Goal: Task Accomplishment & Management: Use online tool/utility

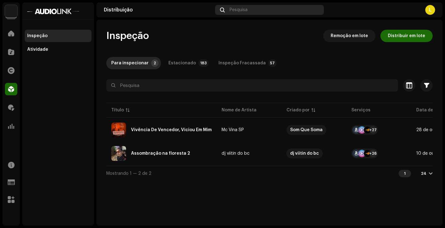
click at [280, 11] on div "Pesquisa" at bounding box center [269, 10] width 109 height 10
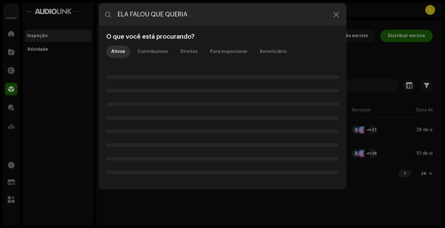
type input "ELA FALOU QUE QUERIA"
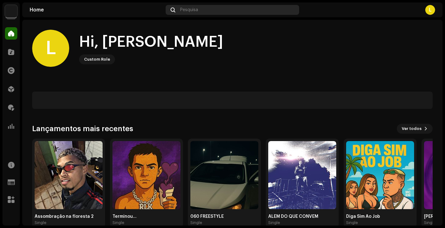
click at [200, 8] on div "Pesquisa" at bounding box center [233, 10] width 134 height 10
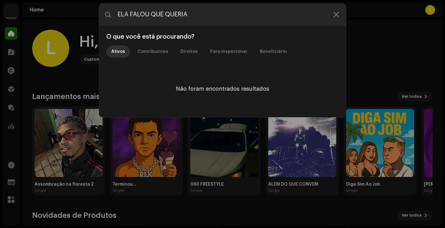
drag, startPoint x: 197, startPoint y: 15, endPoint x: 62, endPoint y: 15, distance: 134.1
click at [62, 15] on div "ELA FALOU QUE QUERIA O que você está procurando? Ativos Contribuintes Direitos …" at bounding box center [222, 114] width 445 height 228
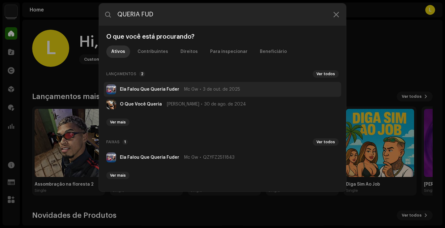
type input "QUERIA FUD"
click at [170, 86] on li "Ela Falou Que Queria Fuder Mc Gw [DATE]" at bounding box center [222, 89] width 237 height 15
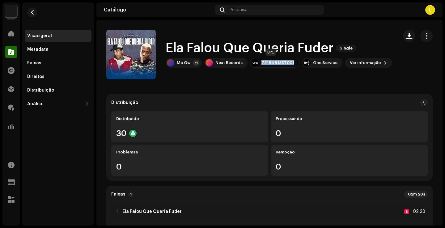
drag, startPoint x: 261, startPoint y: 63, endPoint x: 290, endPoint y: 61, distance: 29.4
click at [290, 61] on div "7316481357001" at bounding box center [274, 63] width 49 height 10
copy div "7316481357001"
click at [8, 32] on span at bounding box center [11, 33] width 6 height 5
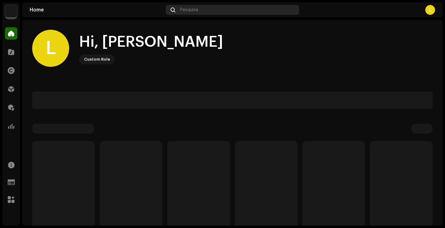
click at [208, 10] on div "Pesquisa" at bounding box center [233, 10] width 134 height 10
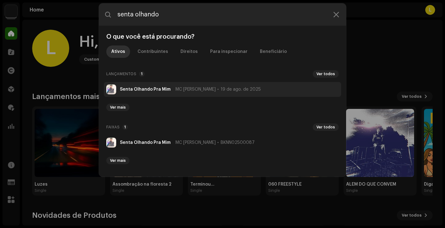
type input "senta olhando"
click at [143, 85] on li "Senta Olhando Pra Mim MC Diguinho [DATE]" at bounding box center [222, 89] width 237 height 15
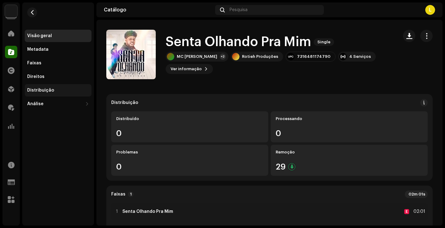
click at [43, 85] on div "Distribuição" at bounding box center [58, 90] width 67 height 12
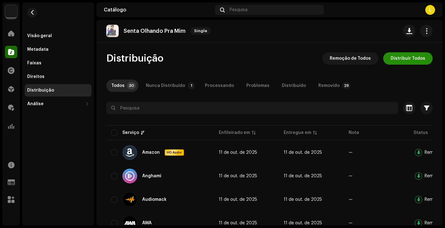
click at [398, 60] on span "Distribuir Todos" at bounding box center [408, 58] width 35 height 12
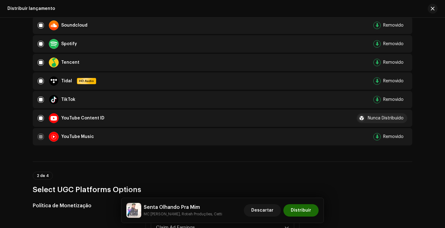
scroll to position [528, 0]
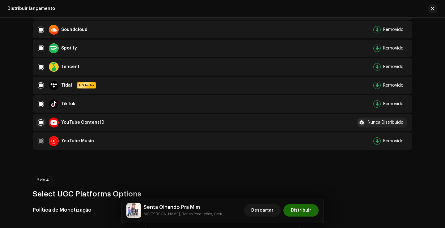
click at [40, 123] on input "checkbox" at bounding box center [41, 122] width 6 height 6
checkbox input "false"
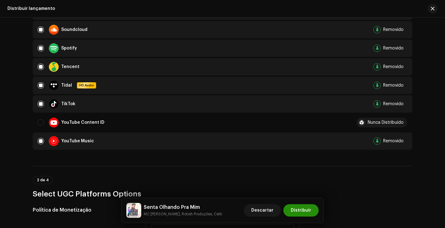
click at [300, 206] on span "Distribuir" at bounding box center [301, 210] width 20 height 12
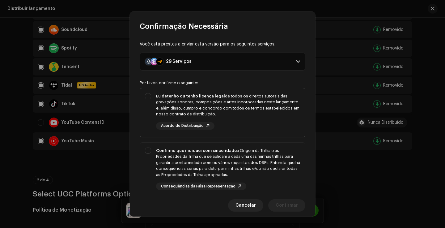
click at [264, 126] on div "Eu detenho ou tenho licença legal de todos os direitos autorais das gravações s…" at bounding box center [228, 111] width 144 height 36
checkbox input "true"
click at [263, 182] on div "Confirmo que indiquei com sinceridade a Origem da Trilha e as Propriedades da T…" at bounding box center [228, 168] width 144 height 43
checkbox input "true"
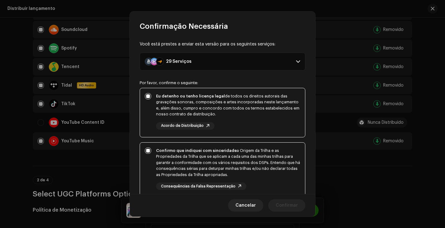
scroll to position [41, 0]
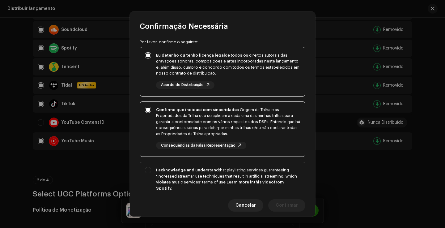
click at [282, 191] on div "I acknowledge and understand that playlisting services guaranteeing "increased …" at bounding box center [228, 190] width 144 height 46
checkbox input "true"
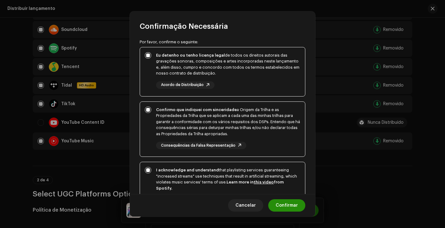
click at [284, 202] on span "Confirmar" at bounding box center [287, 205] width 22 height 12
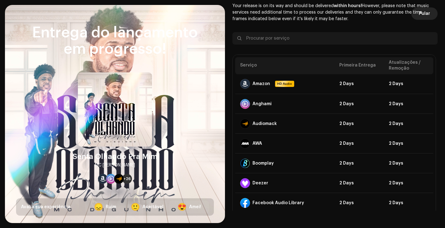
click at [428, 14] on button "Pular" at bounding box center [424, 13] width 26 height 12
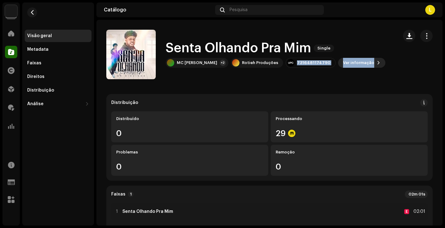
drag, startPoint x: 277, startPoint y: 63, endPoint x: 316, endPoint y: 65, distance: 39.3
click at [316, 65] on div "MC Diguinho +2 Rotieh Produções 7316481174790 Ver informação" at bounding box center [276, 63] width 220 height 10
copy div "7316481174790 Ver informação"
click at [299, 62] on div "7316481174790" at bounding box center [313, 62] width 33 height 5
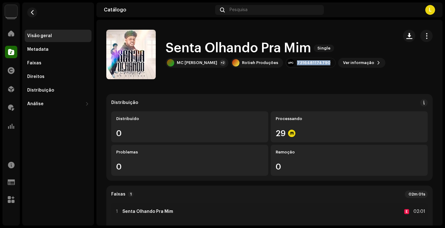
copy div "7316481174790"
click at [351, 62] on button "Ver informação" at bounding box center [361, 63] width 47 height 10
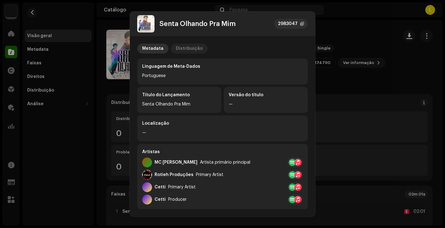
click at [184, 47] on div "Distribuição" at bounding box center [189, 49] width 27 height 10
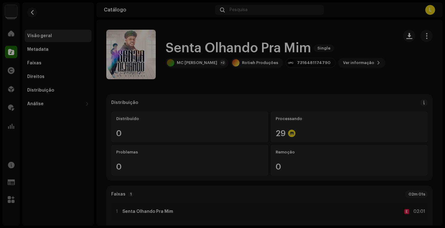
click at [375, 59] on div "Senta Olhando Pra Mim 2983047 Metadata Distribuição Data de lançamento [DATE] (…" at bounding box center [222, 114] width 445 height 228
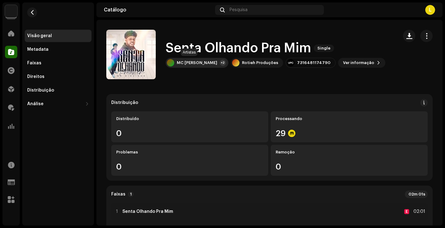
click at [200, 63] on div "MC [PERSON_NAME]" at bounding box center [197, 62] width 40 height 5
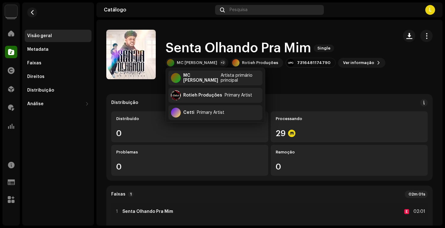
click at [244, 14] on div "Pesquisa" at bounding box center [269, 10] width 109 height 10
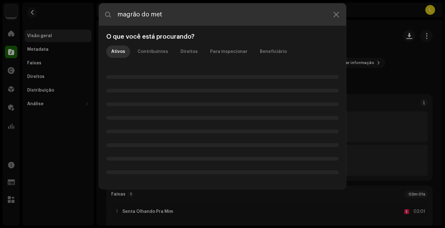
type input "magrão do meta"
